Goal: Task Accomplishment & Management: Use online tool/utility

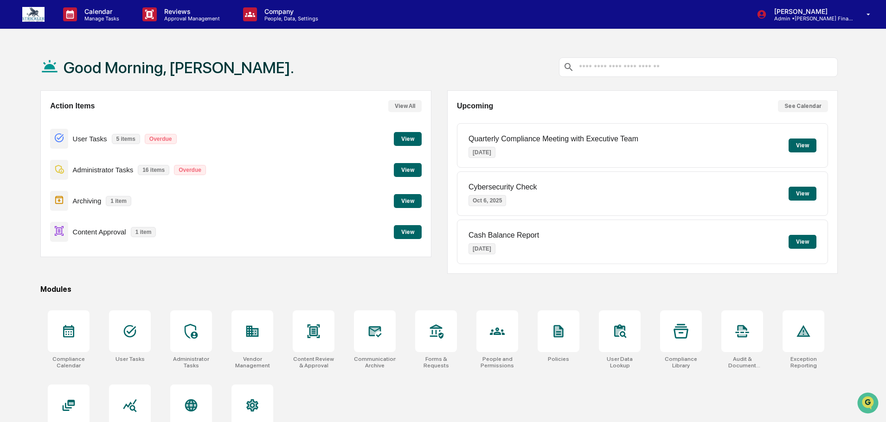
click at [407, 232] on button "View" at bounding box center [408, 232] width 28 height 14
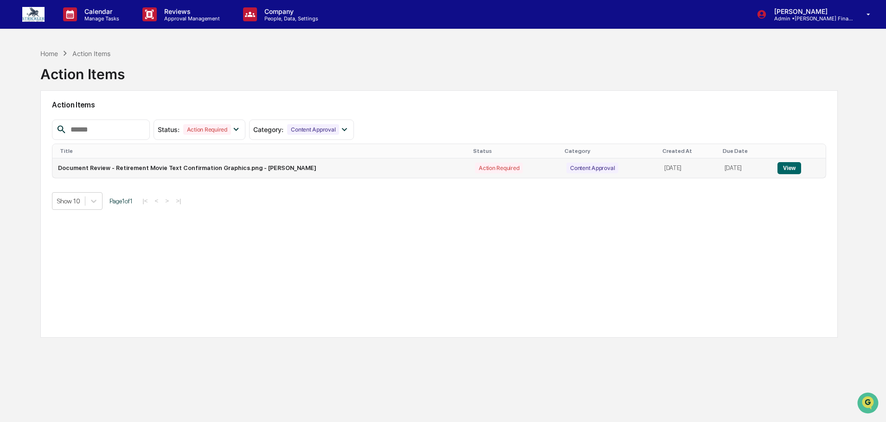
click at [789, 167] on button "View" at bounding box center [789, 168] width 24 height 12
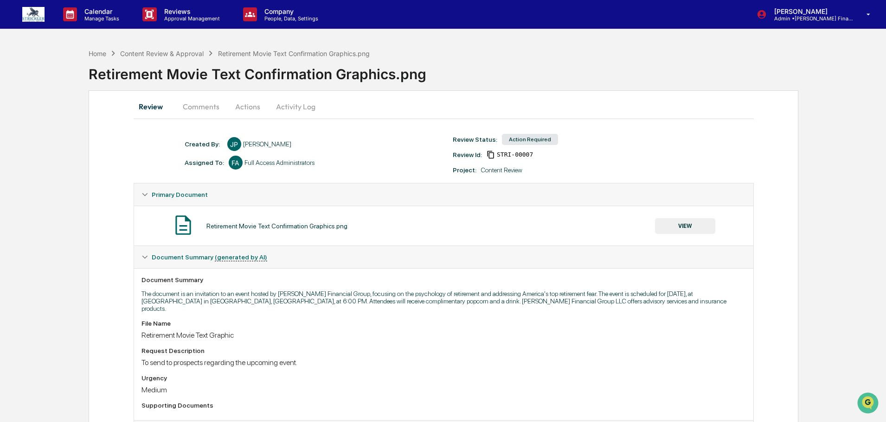
click at [671, 221] on button "VIEW" at bounding box center [685, 226] width 60 height 16
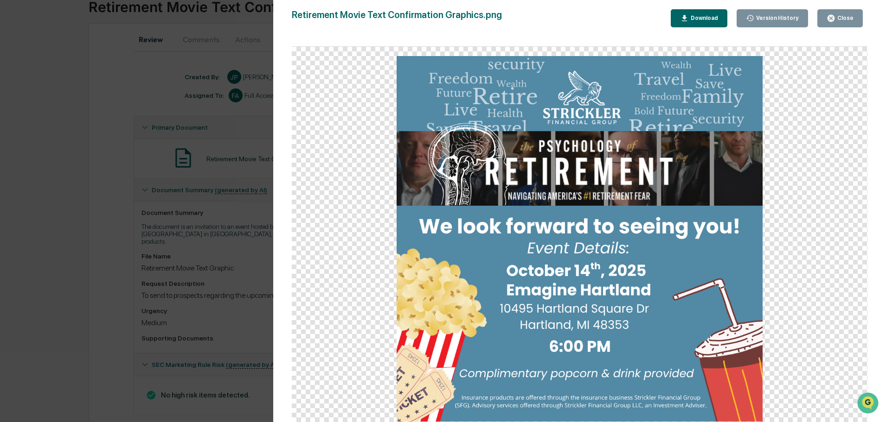
scroll to position [86, 0]
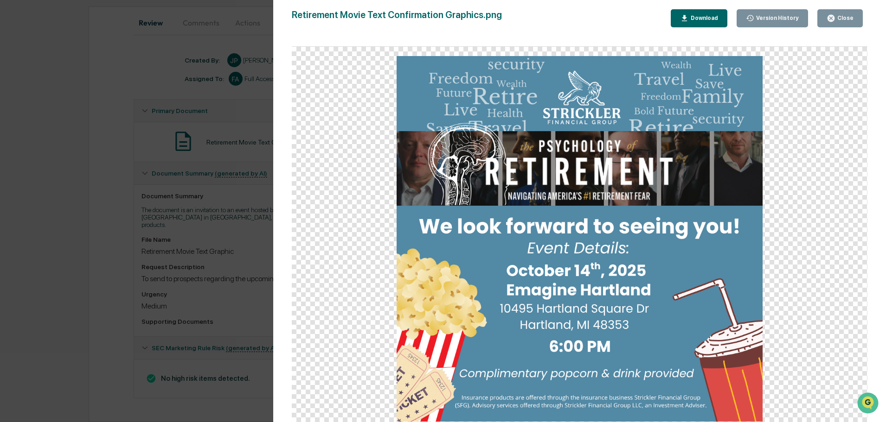
click at [830, 26] on button "Close" at bounding box center [839, 18] width 45 height 18
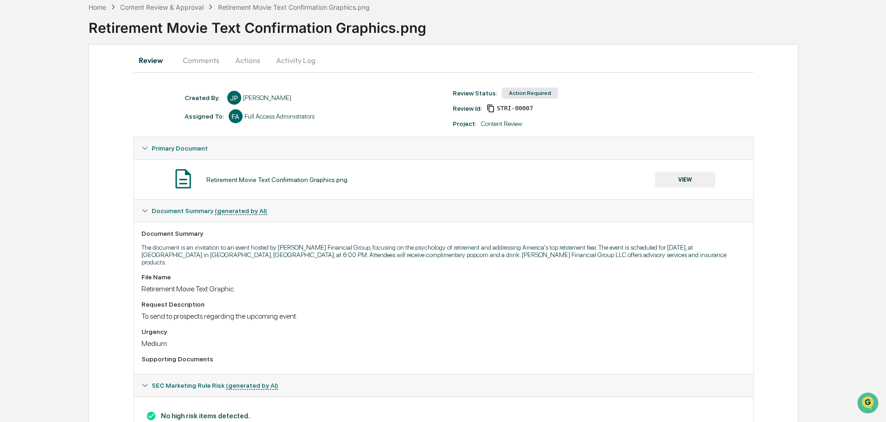
scroll to position [0, 0]
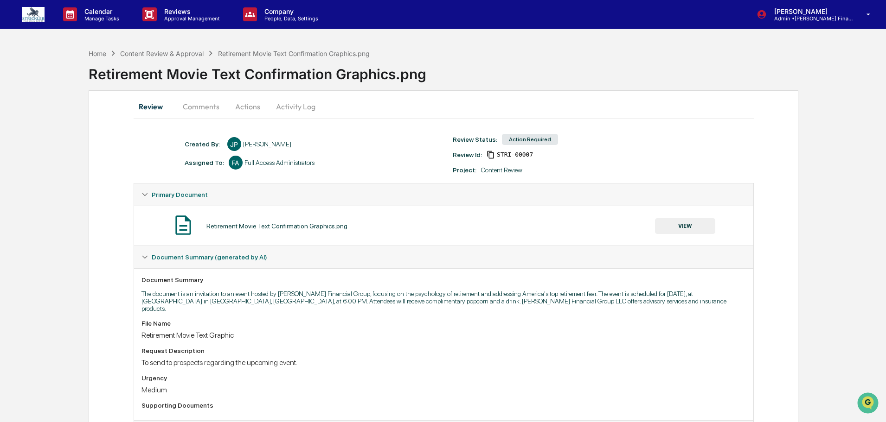
click at [255, 107] on button "Actions" at bounding box center [248, 107] width 42 height 22
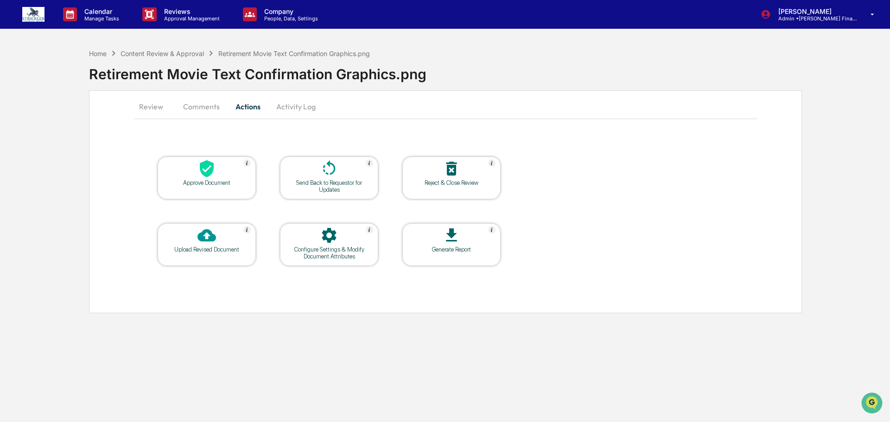
click at [226, 163] on div at bounding box center [206, 170] width 93 height 20
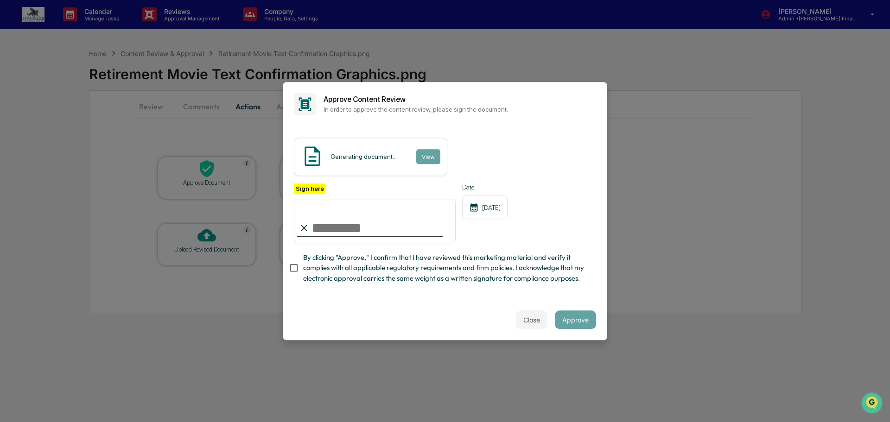
click at [329, 208] on input "Sign here" at bounding box center [375, 221] width 162 height 45
type input "**********"
click at [568, 329] on button "Approve" at bounding box center [575, 320] width 41 height 19
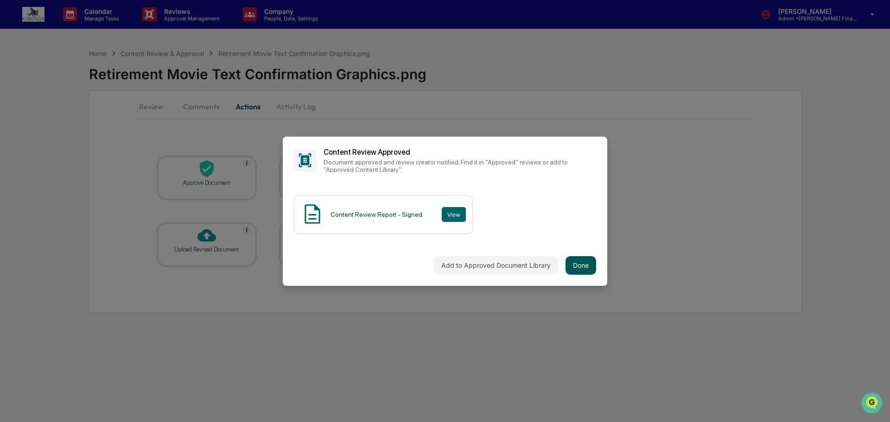
click at [581, 262] on button "Done" at bounding box center [581, 265] width 31 height 19
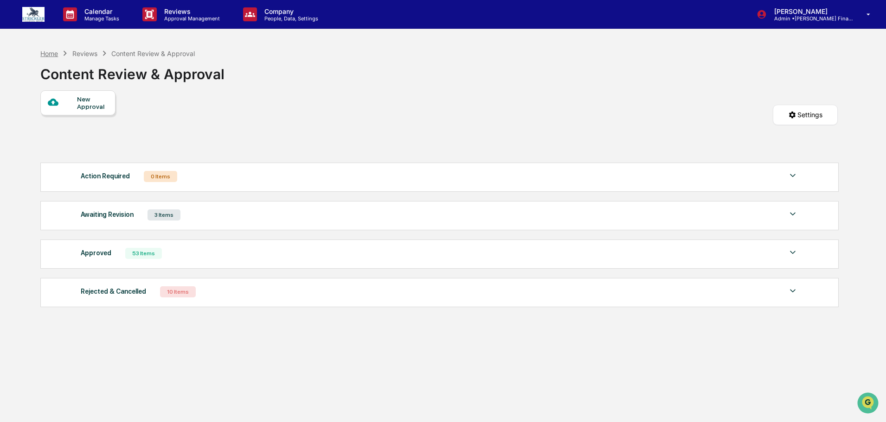
click at [56, 55] on div "Home" at bounding box center [49, 54] width 18 height 8
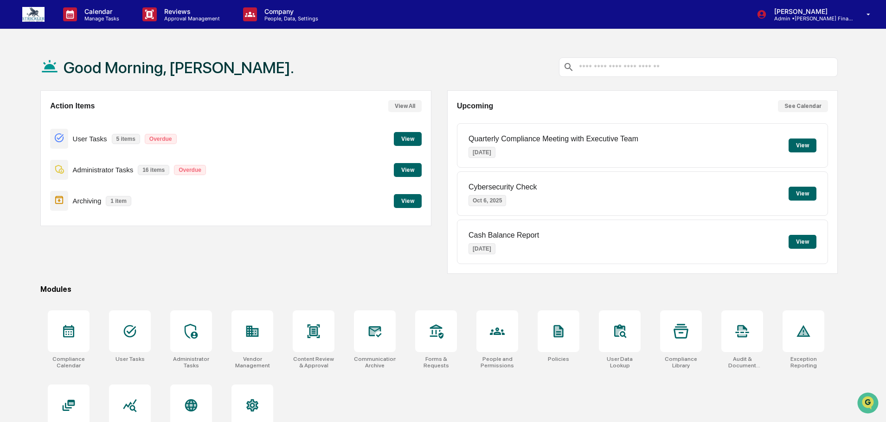
click at [406, 171] on button "View" at bounding box center [408, 170] width 28 height 14
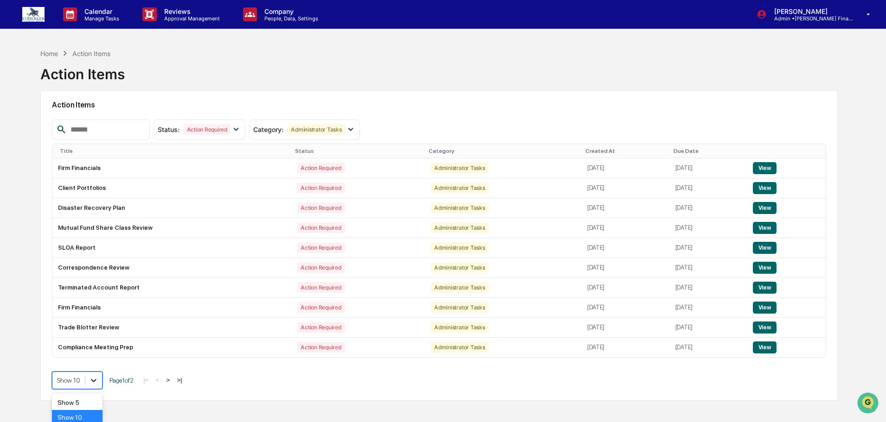
scroll to position [49, 0]
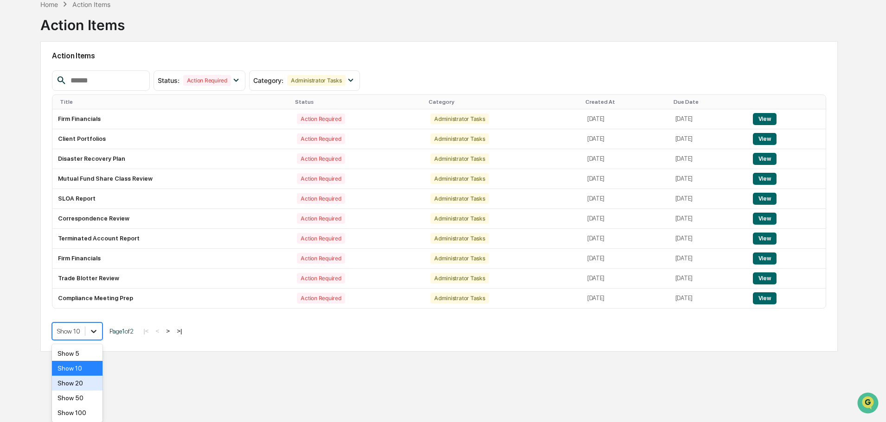
click at [97, 381] on body "Calendar Manage Tasks Reviews Approval Management Company People, Data, Setting…" at bounding box center [443, 184] width 886 height 466
click at [87, 401] on div "Show 50" at bounding box center [77, 398] width 51 height 15
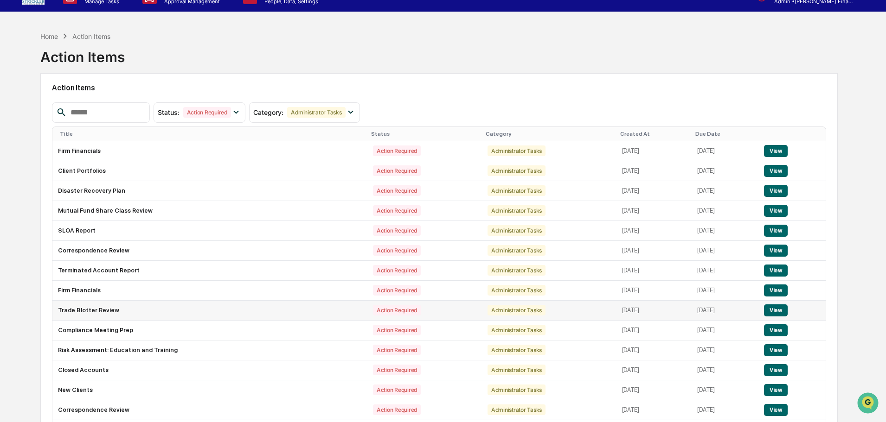
scroll to position [0, 0]
